Goal: Information Seeking & Learning: Understand process/instructions

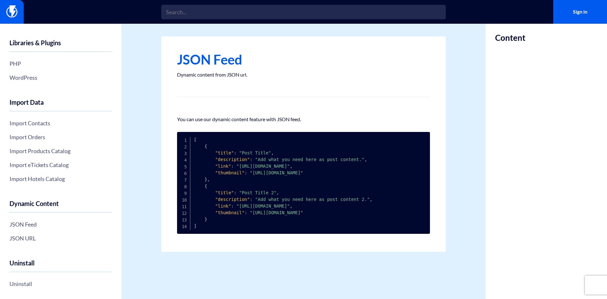
scroll to position [187, 0]
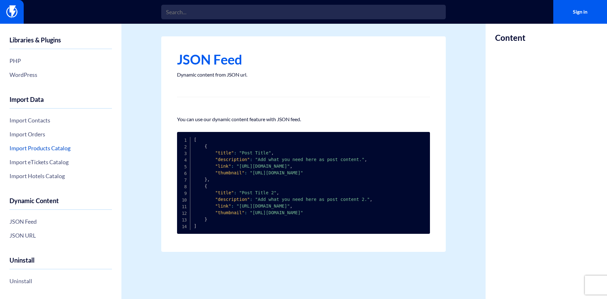
click at [46, 146] on link "Import Products Catalog" at bounding box center [60, 148] width 102 height 11
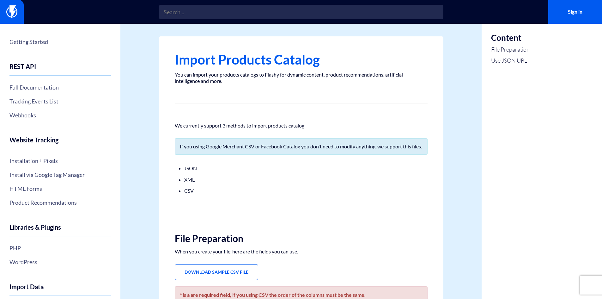
click at [192, 172] on li "JSON" at bounding box center [301, 168] width 234 height 8
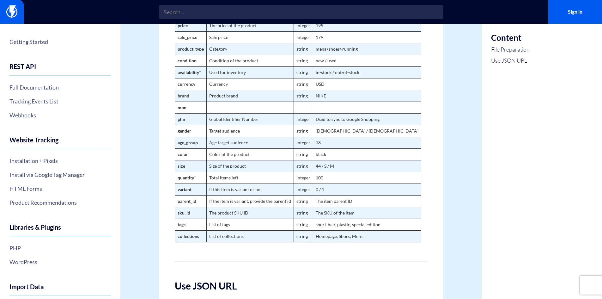
scroll to position [502, 0]
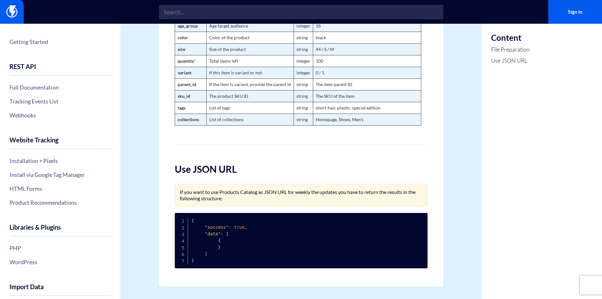
drag, startPoint x: 188, startPoint y: 192, endPoint x: 266, endPoint y: 196, distance: 77.9
click at [266, 196] on p "If you want to use Products Catalog as JSON URL for weekly the updates you have…" at bounding box center [301, 195] width 243 height 13
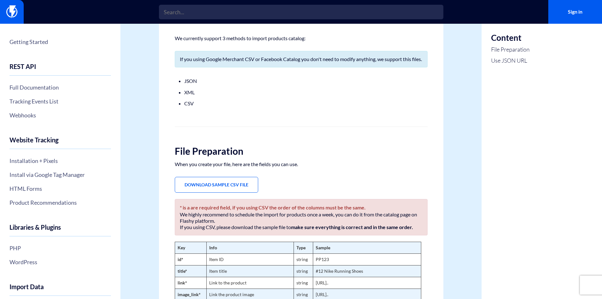
scroll to position [60, 0]
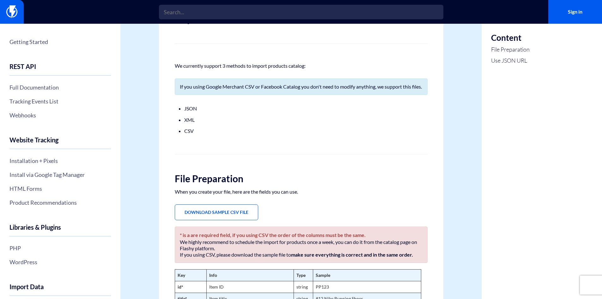
click at [189, 111] on li "JSON" at bounding box center [301, 108] width 234 height 8
click at [189, 113] on li "JSON" at bounding box center [301, 108] width 234 height 8
drag, startPoint x: 225, startPoint y: 87, endPoint x: 255, endPoint y: 87, distance: 30.0
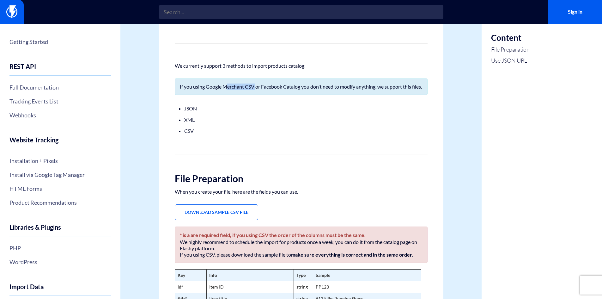
click at [255, 87] on p "If you using Google Merchant CSV or Facebook Catalog you don't need to modify a…" at bounding box center [301, 86] width 243 height 6
drag, startPoint x: 258, startPoint y: 87, endPoint x: 379, endPoint y: 86, distance: 121.4
click at [379, 86] on p "If you using Google Merchant CSV or Facebook Catalog you don't need to modify a…" at bounding box center [301, 86] width 243 height 6
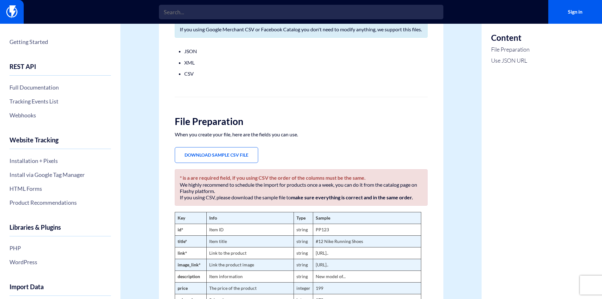
scroll to position [126, 0]
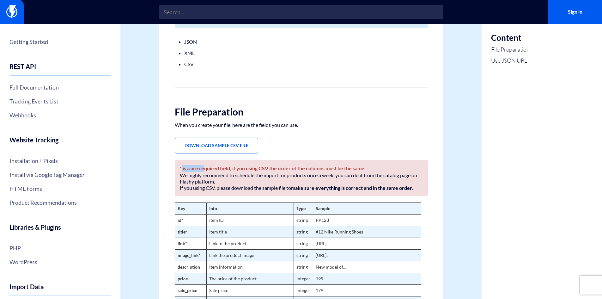
drag, startPoint x: 181, startPoint y: 177, endPoint x: 205, endPoint y: 175, distance: 24.1
click at [205, 171] on b "* is a are required field, if you using CSV the order of the columns must be th…" at bounding box center [273, 168] width 186 height 6
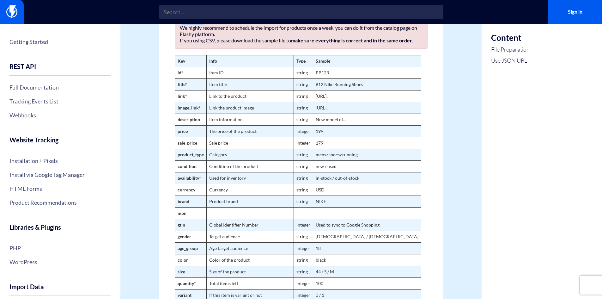
scroll to position [284, 0]
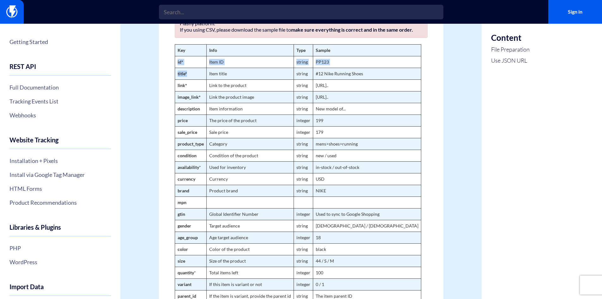
drag, startPoint x: 176, startPoint y: 70, endPoint x: 192, endPoint y: 75, distance: 17.0
click at [192, 75] on tbody "Key Info Type Sample id* Item ID string PP123 title* Item title string #12 Nike…" at bounding box center [298, 190] width 246 height 292
click at [205, 91] on td "link*" at bounding box center [191, 85] width 32 height 12
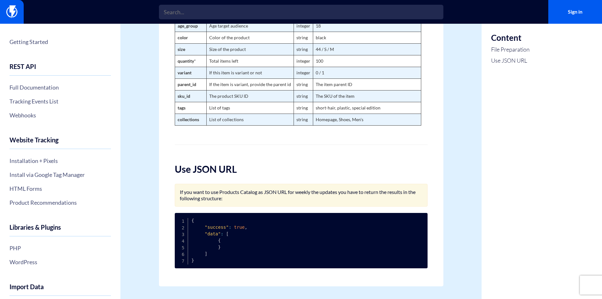
scroll to position [502, 0]
drag, startPoint x: 175, startPoint y: 194, endPoint x: 243, endPoint y: 204, distance: 68.0
click at [243, 204] on div "If you want to use Products Catalog as JSON URL for weekly the updates you have…" at bounding box center [301, 195] width 253 height 23
